Goal: Transaction & Acquisition: Purchase product/service

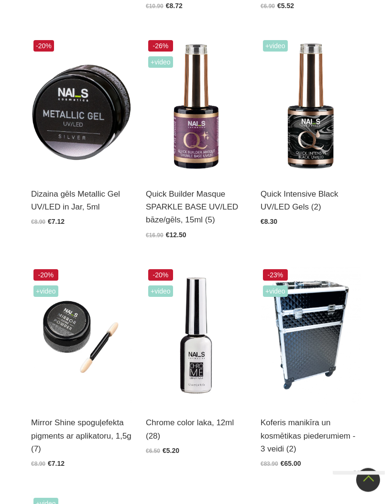
scroll to position [426, 0]
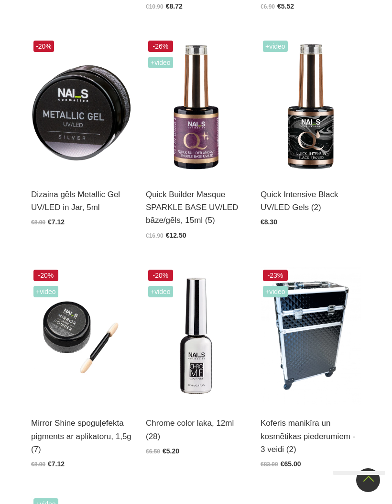
click at [190, 139] on img at bounding box center [196, 107] width 100 height 138
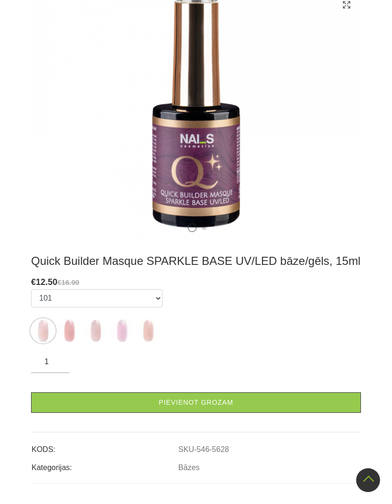
scroll to position [293, 0]
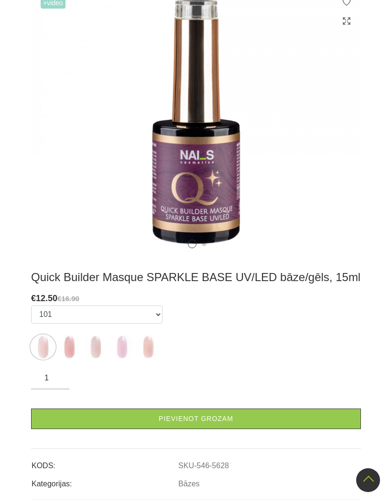
click at [152, 335] on img at bounding box center [148, 347] width 24 height 24
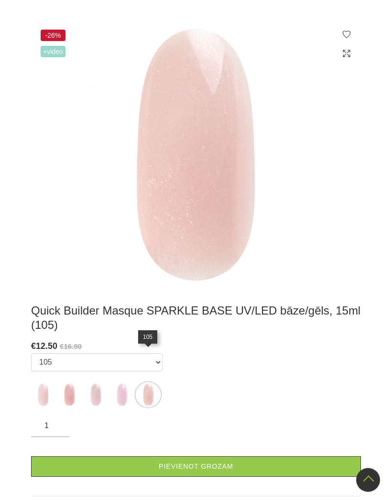
scroll to position [253, 0]
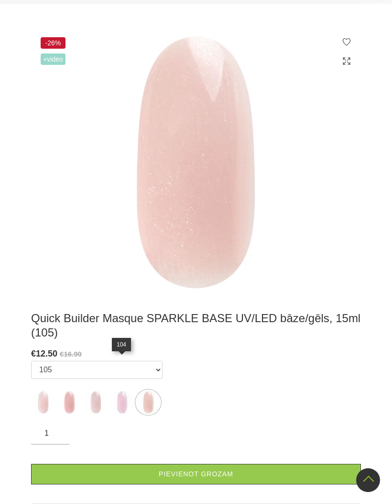
click at [124, 391] on img at bounding box center [122, 403] width 24 height 24
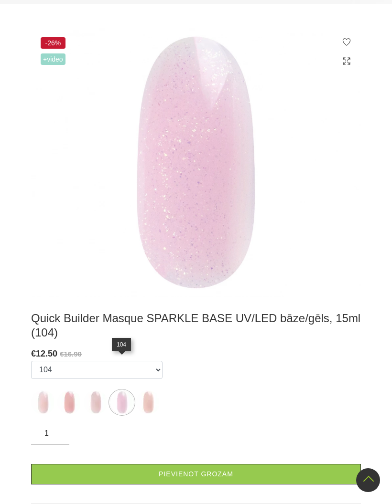
click at [102, 391] on img at bounding box center [96, 403] width 24 height 24
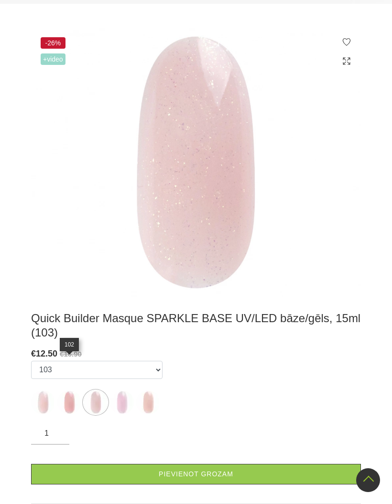
click at [74, 391] on img at bounding box center [69, 403] width 24 height 24
select select "5629"
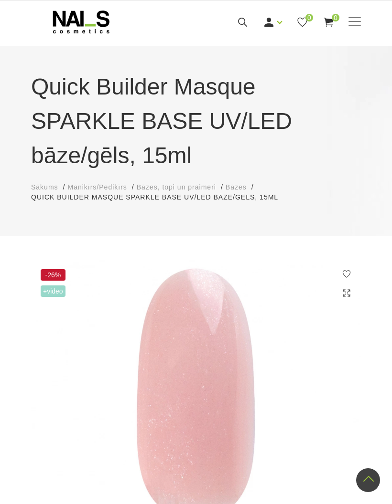
scroll to position [0, 0]
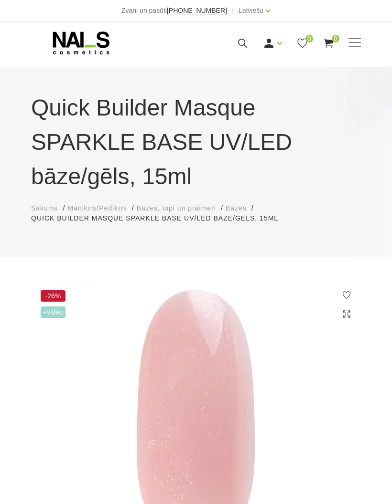
click at [62, 41] on icon at bounding box center [81, 43] width 100 height 24
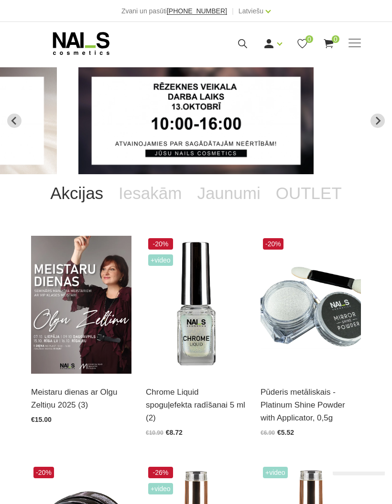
click at [352, 47] on span at bounding box center [354, 43] width 12 height 10
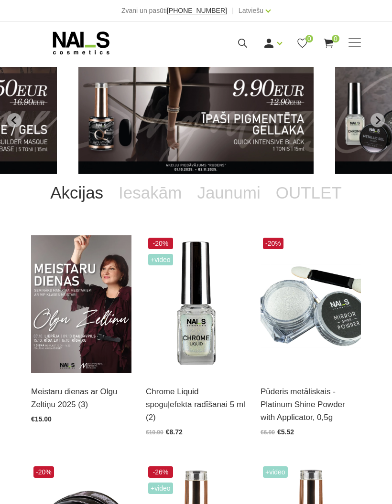
click at [234, 61] on link "Ienākt" at bounding box center [251, 58] width 72 height 19
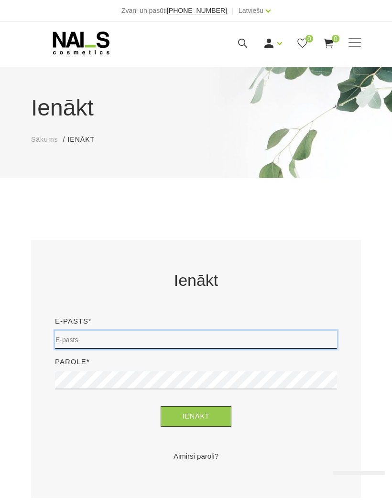
click at [75, 342] on input "email" at bounding box center [196, 340] width 282 height 18
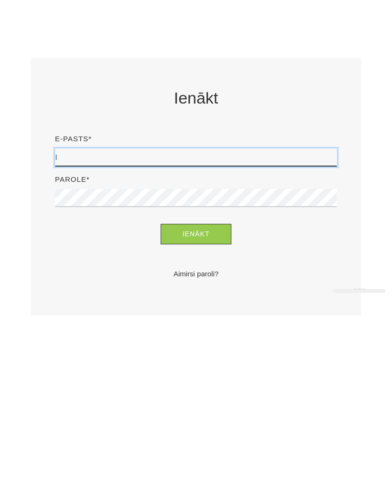
type input "lailasstudija@gmail.com"
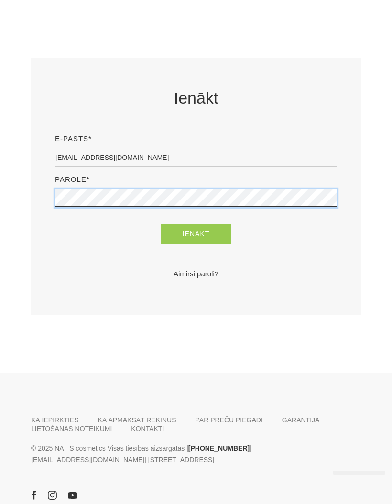
scroll to position [182, 0]
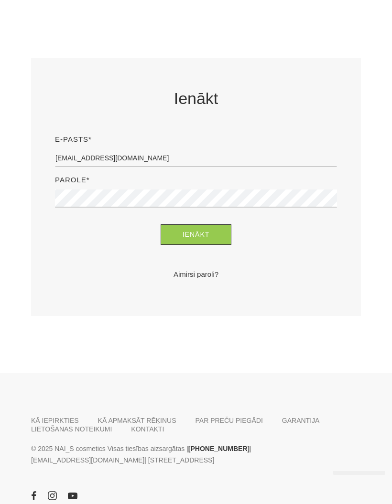
click at [182, 234] on button "Ienākt" at bounding box center [195, 234] width 71 height 21
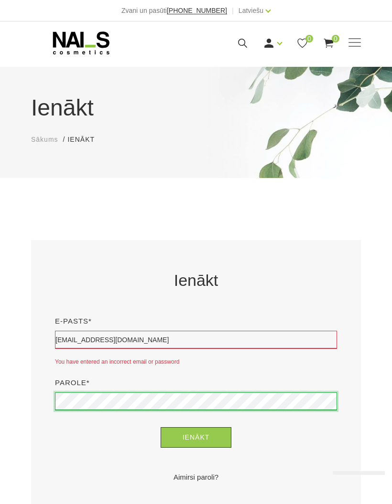
scroll to position [54, 0]
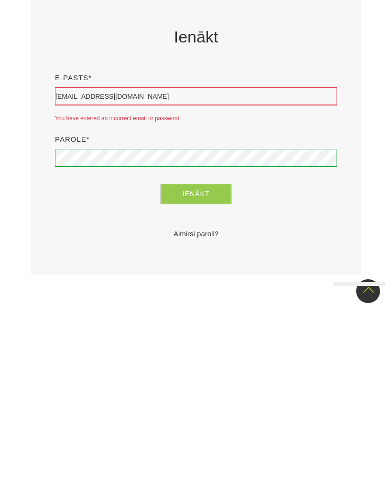
click at [222, 373] on button "Ienākt" at bounding box center [195, 383] width 71 height 21
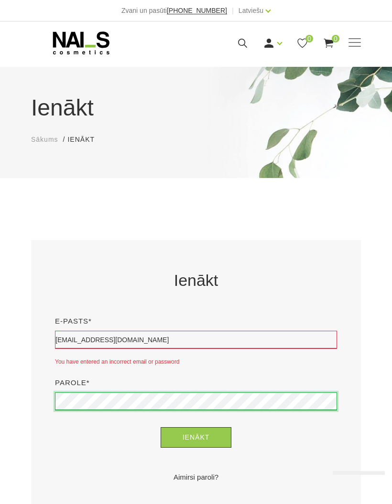
scroll to position [54, 0]
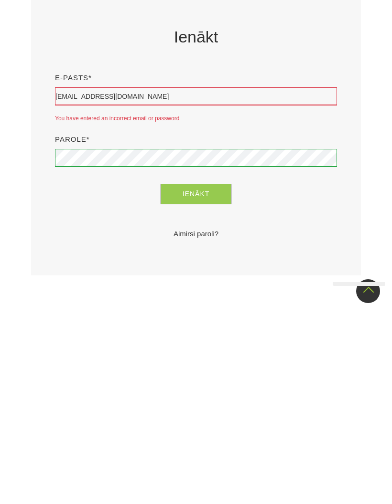
click at [196, 373] on button "Ienākt" at bounding box center [195, 383] width 71 height 21
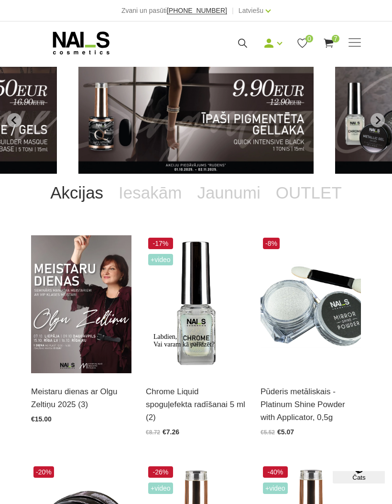
click at [336, 32] on div "Manikīrs Gēllakas Bāzes, topi un praimeri Gēlu sistēmas Dizaina sistēmas Dažādi…" at bounding box center [196, 43] width 330 height 24
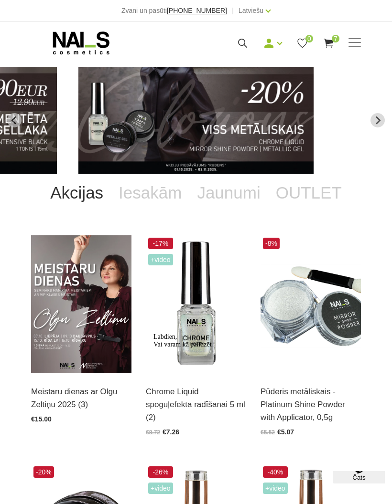
click at [331, 46] on icon at bounding box center [328, 43] width 12 height 12
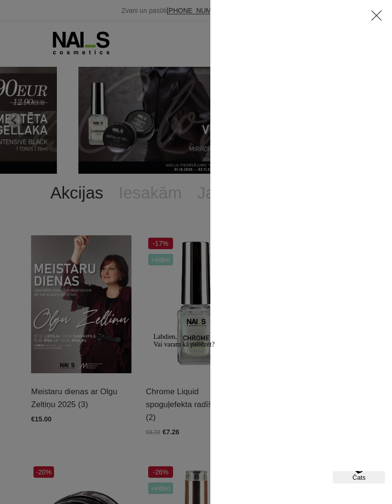
click at [329, 36] on div at bounding box center [301, 252] width 182 height 504
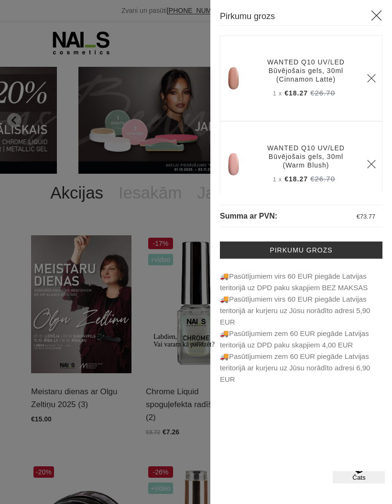
click at [153, 333] on icon "Logrīka uzmanības tvērējs" at bounding box center [153, 333] width 0 height 0
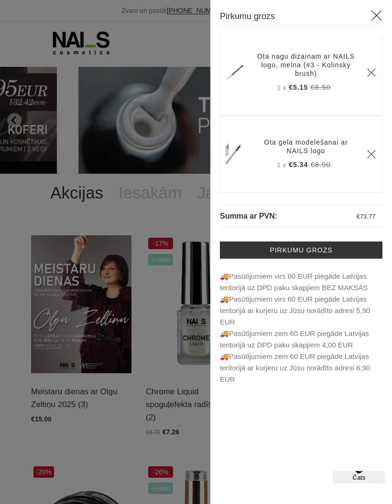
scroll to position [418, 0]
click at [103, 53] on div at bounding box center [196, 252] width 392 height 504
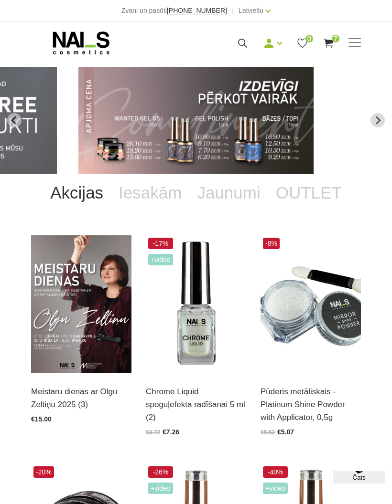
click at [365, 42] on div "Manikīrs Gēllakas Bāzes, topi un praimeri Gēlu sistēmas Dizaina sistēmas Dažādi…" at bounding box center [196, 43] width 344 height 24
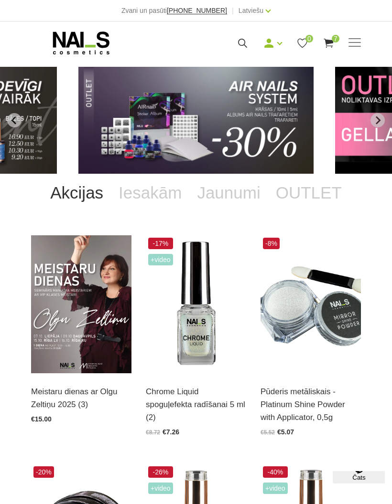
click at [332, 45] on use at bounding box center [328, 43] width 10 height 9
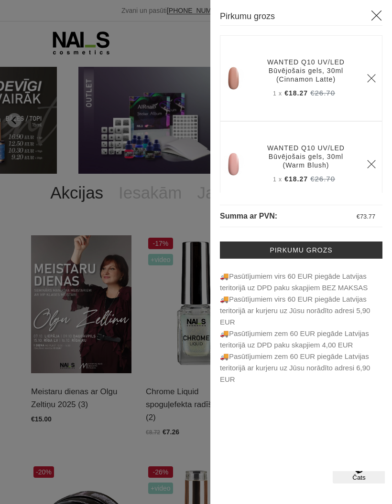
click at [138, 303] on div at bounding box center [196, 252] width 392 height 504
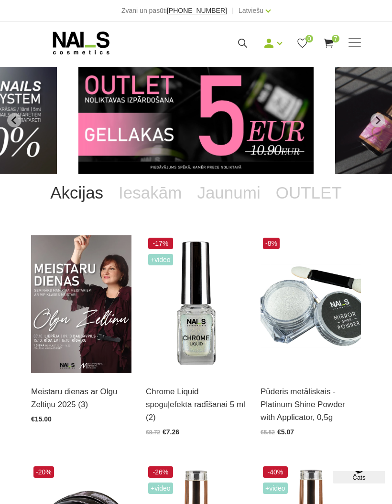
click at [88, 46] on use at bounding box center [81, 43] width 56 height 23
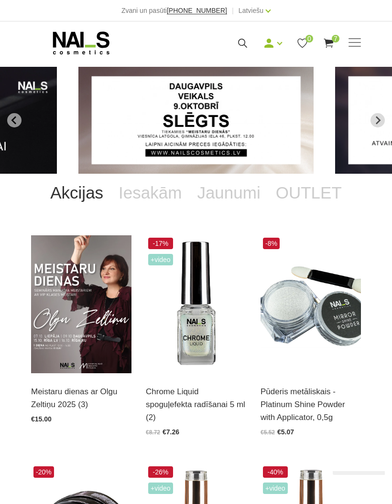
click at [360, 44] on span at bounding box center [354, 43] width 12 height 10
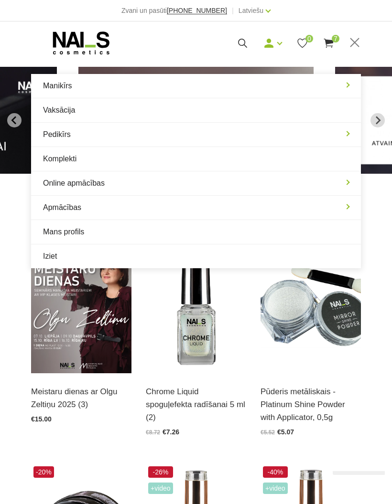
click at [63, 86] on link "Manikīrs" at bounding box center [196, 86] width 330 height 24
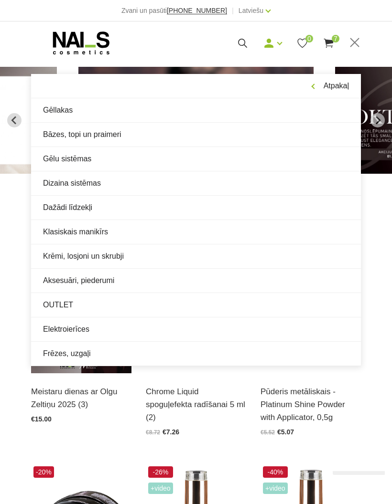
click at [61, 158] on link "Gēlu sistēmas" at bounding box center [196, 159] width 330 height 24
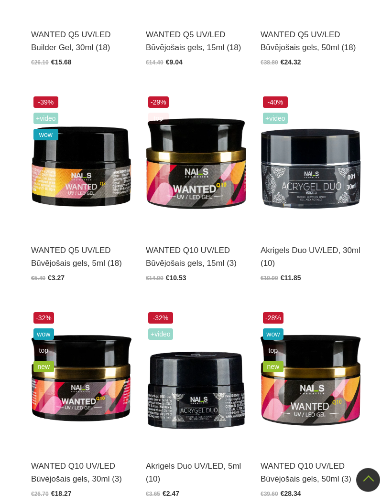
scroll to position [418, 0]
click at [307, 173] on img at bounding box center [310, 163] width 100 height 138
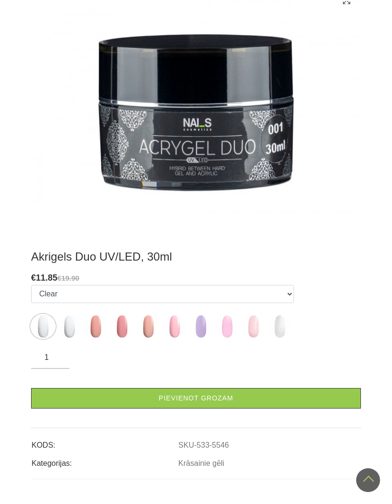
scroll to position [245, 0]
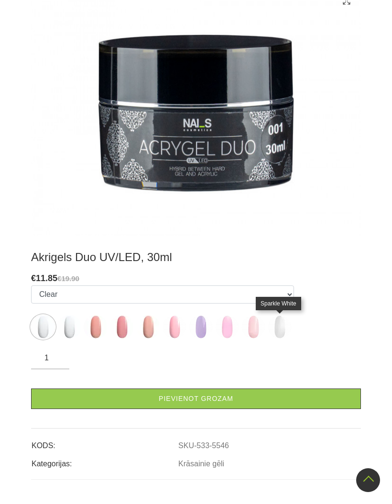
click at [288, 334] on img at bounding box center [279, 327] width 24 height 24
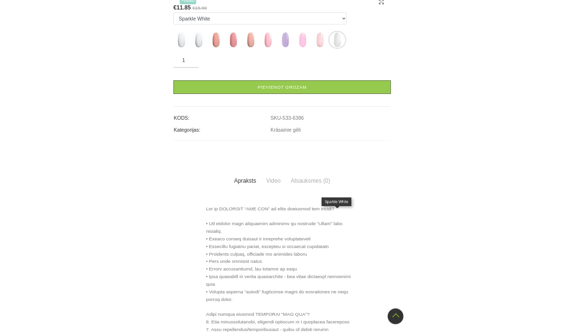
scroll to position [242, 0]
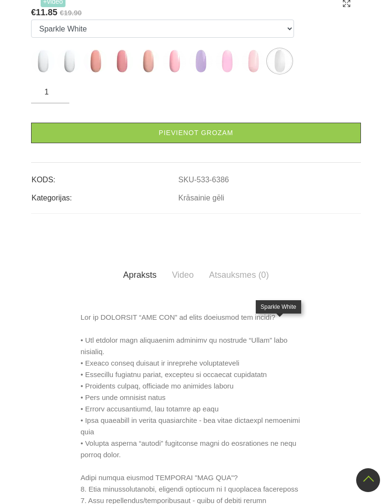
click at [72, 73] on img at bounding box center [69, 61] width 24 height 24
click at [99, 73] on img at bounding box center [96, 61] width 24 height 24
click at [121, 73] on img at bounding box center [122, 61] width 24 height 24
click at [151, 73] on img at bounding box center [148, 61] width 24 height 24
click at [172, 73] on img at bounding box center [174, 61] width 24 height 24
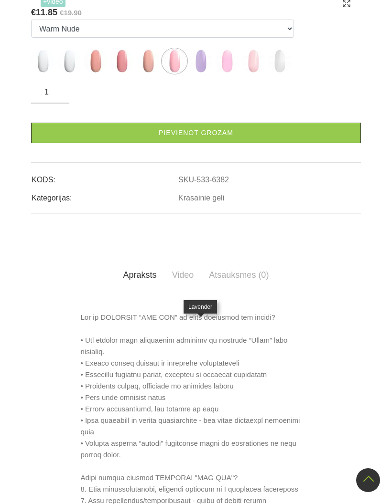
click at [204, 73] on img at bounding box center [201, 61] width 24 height 24
click at [224, 73] on img at bounding box center [227, 61] width 24 height 24
select select "6384"
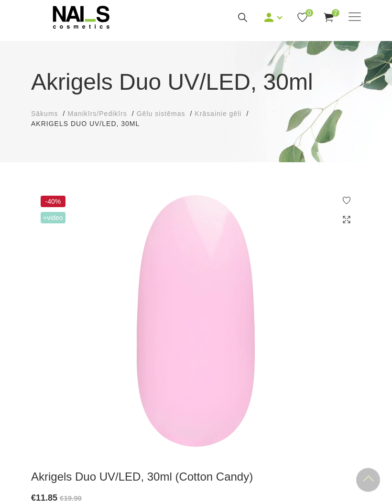
scroll to position [26, 0]
